Goal: Information Seeking & Learning: Find specific fact

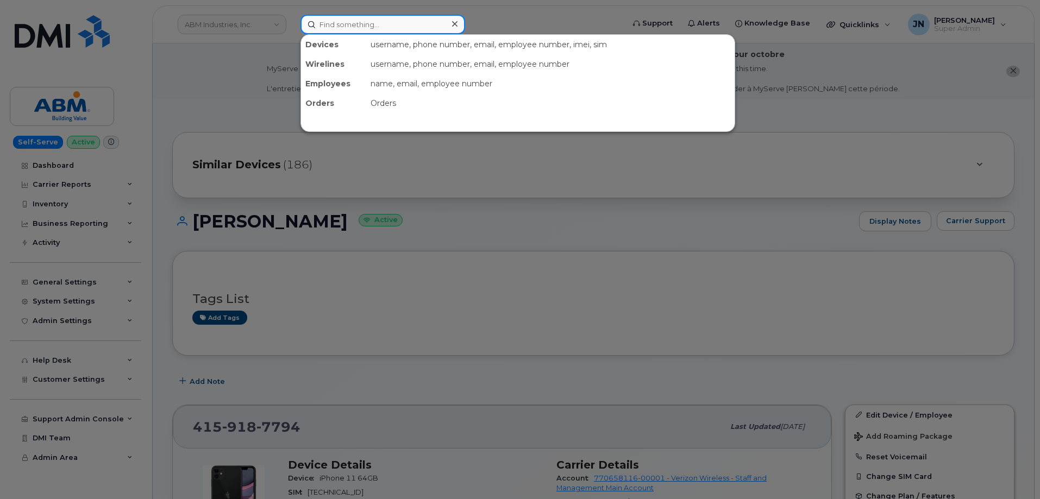
paste input "6124634202"
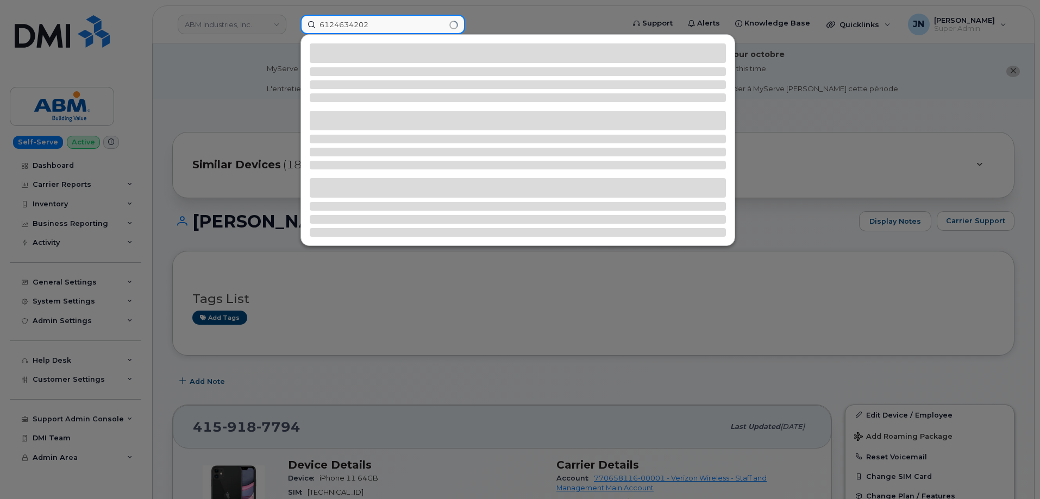
type input "6124634202"
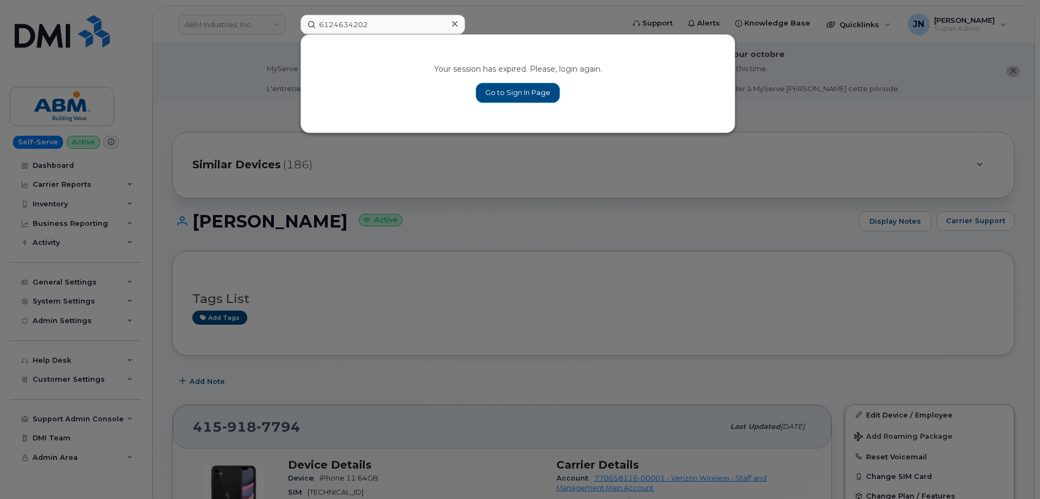
click at [514, 96] on link "Go to Sign In Page" at bounding box center [518, 93] width 84 height 20
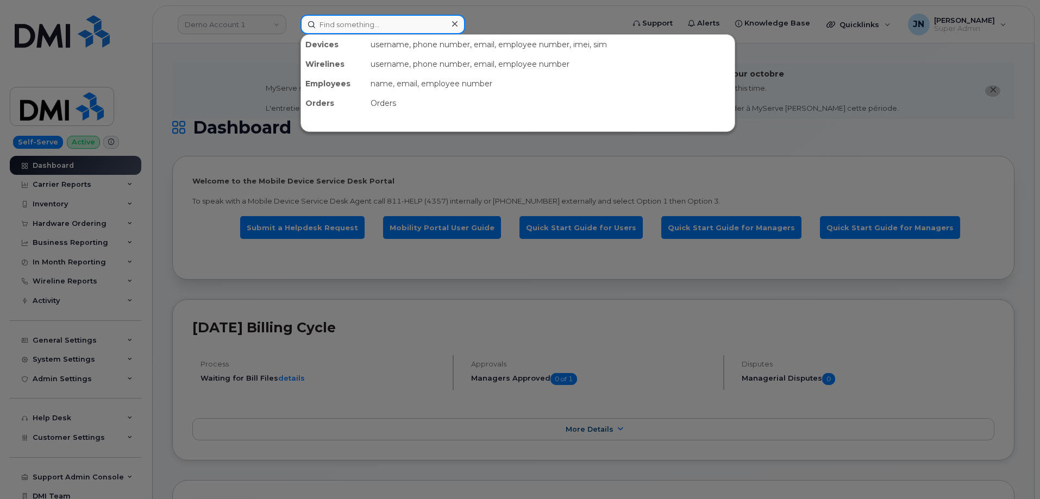
paste input "6124634202"
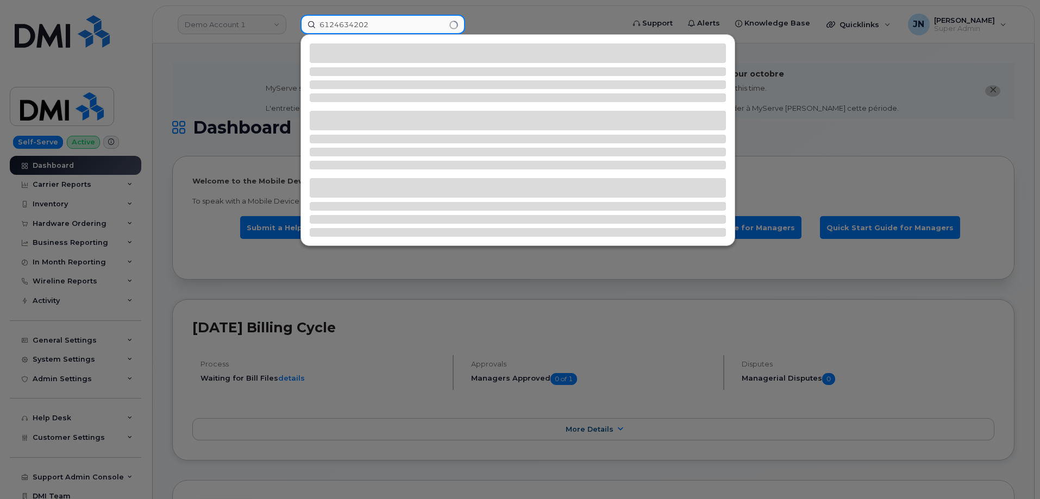
type input "6124634202"
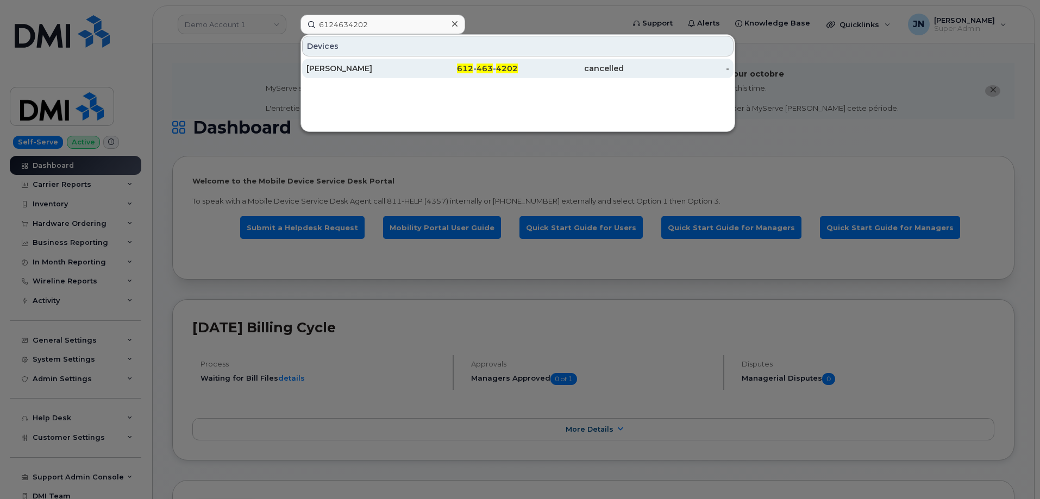
click at [369, 72] on div "[PERSON_NAME]" at bounding box center [359, 68] width 106 height 11
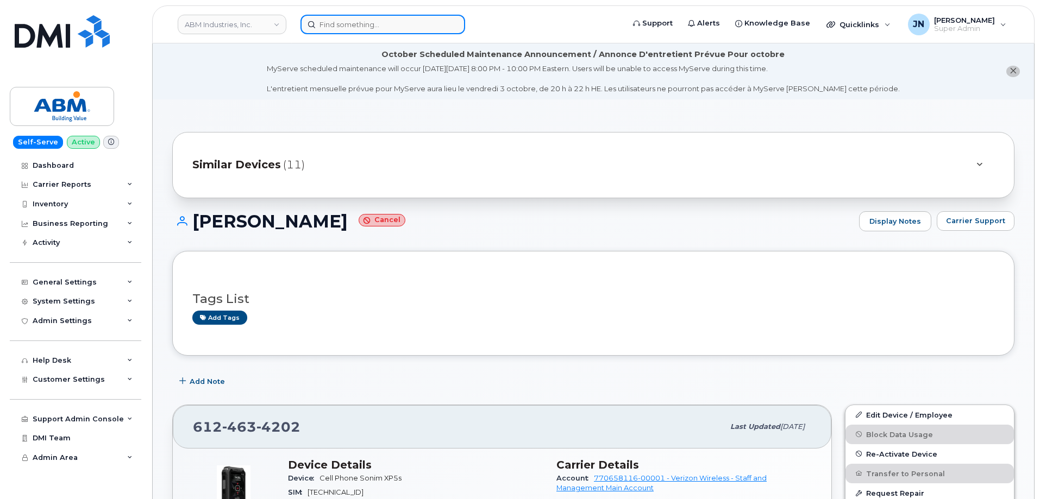
click at [434, 25] on input at bounding box center [382, 25] width 165 height 20
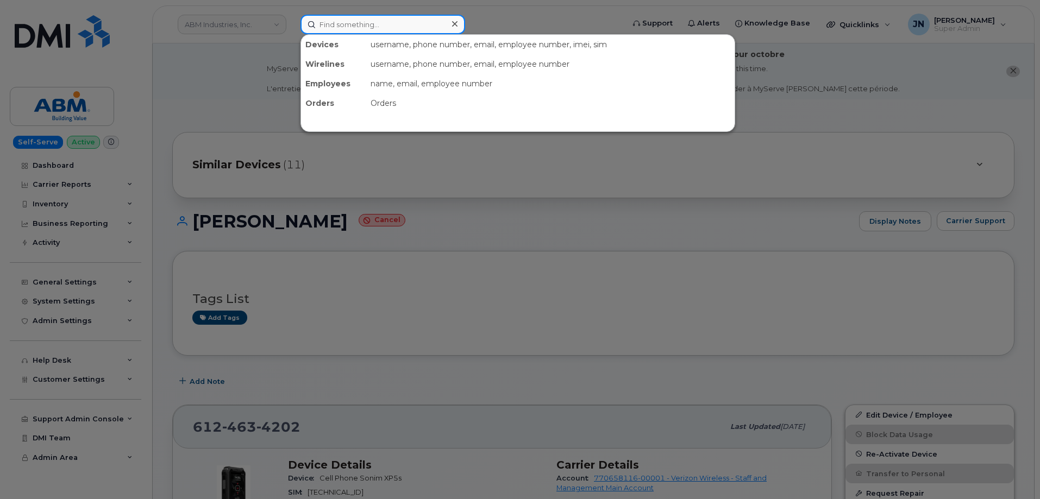
paste input "6784107480"
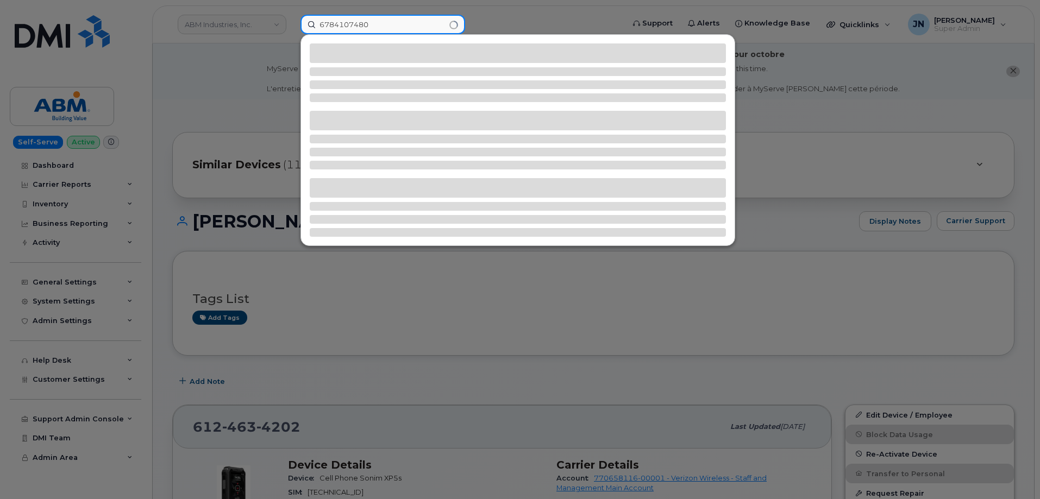
type input "6784107480"
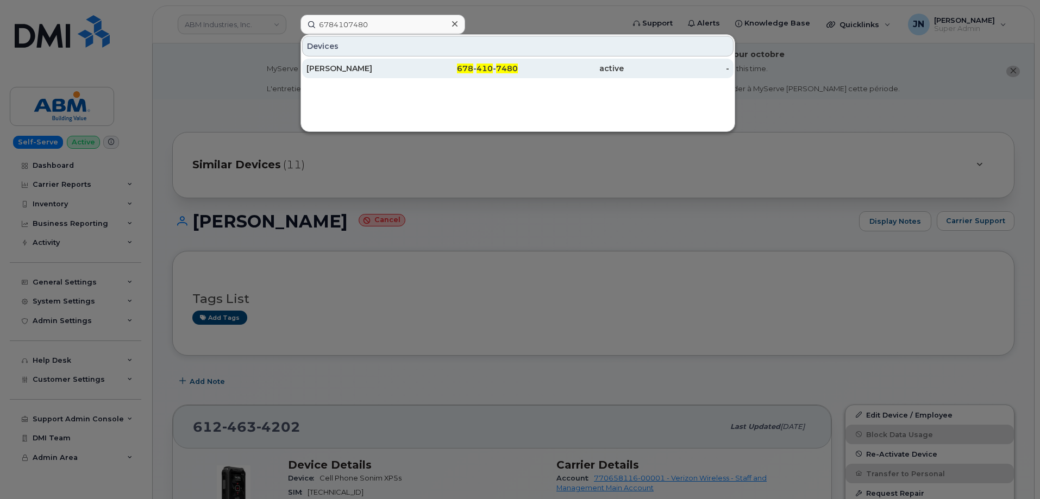
click at [484, 70] on span "410" at bounding box center [485, 69] width 16 height 10
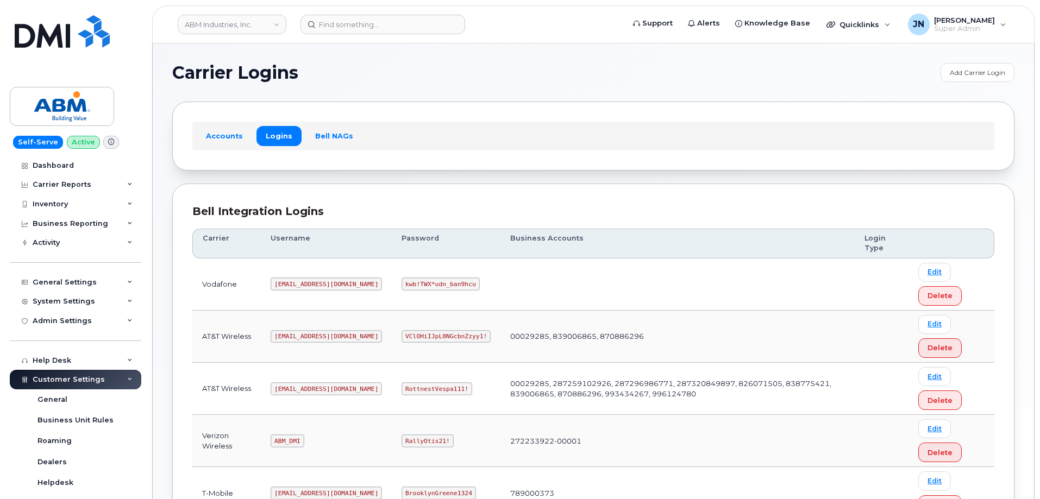
scroll to position [145, 0]
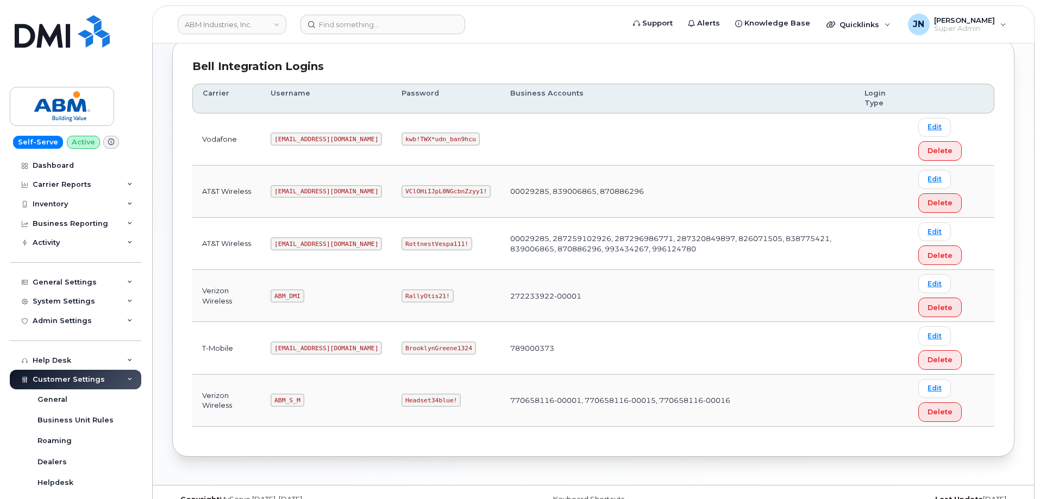
click at [291, 297] on code "ABM_DMI" at bounding box center [287, 296] width 33 height 13
copy code "ABM_DMI"
click at [402, 291] on code "RallyOtis21!" at bounding box center [428, 296] width 52 height 13
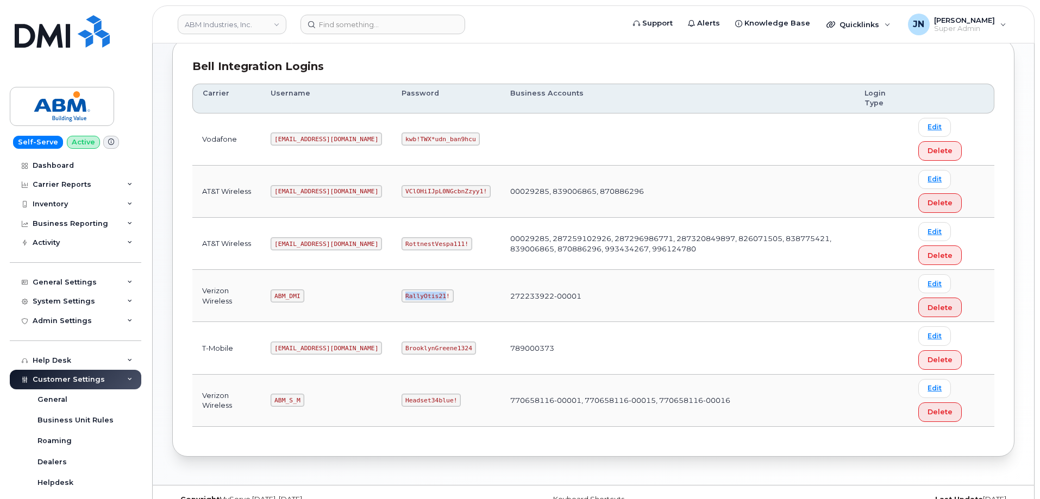
copy code "RallyOtis21"
click at [402, 295] on code "RallyOtis21!" at bounding box center [428, 296] width 52 height 13
copy code "RallyOtis21!"
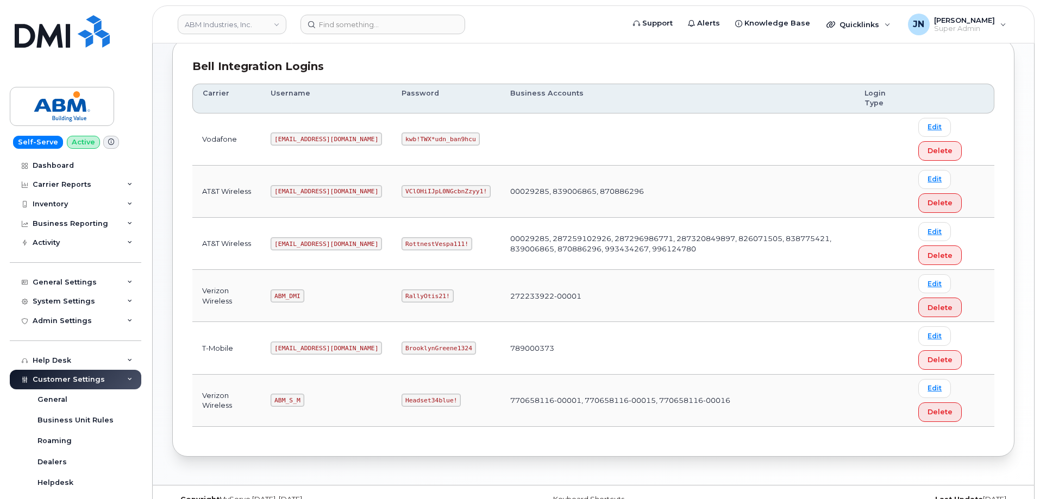
click at [287, 400] on code "ABM_S_M" at bounding box center [287, 400] width 33 height 13
copy code "ABM_S_M"
click at [402, 400] on code "Headset34blue!" at bounding box center [431, 400] width 59 height 13
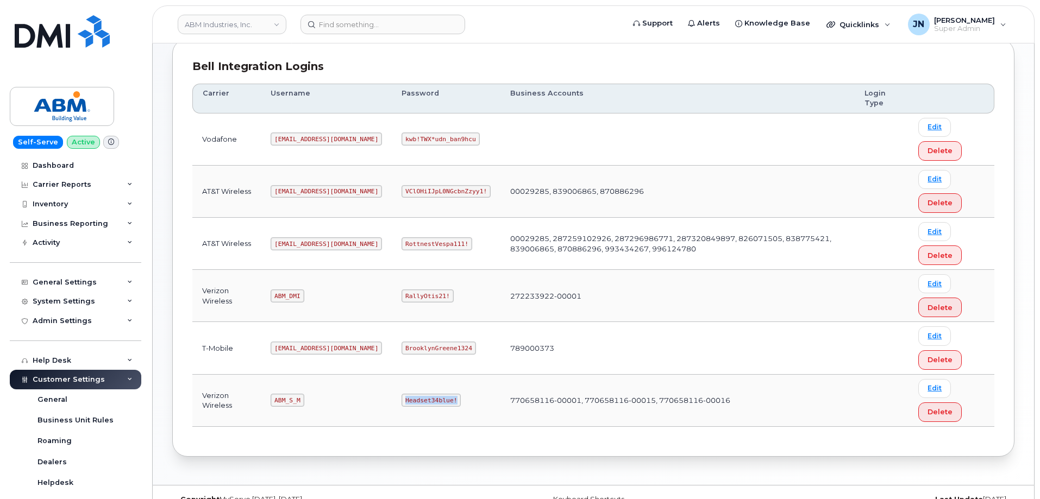
click at [402, 400] on code "Headset34blue!" at bounding box center [431, 400] width 59 height 13
copy code "Headset34blue!"
